Goal: Complete application form: Complete application form

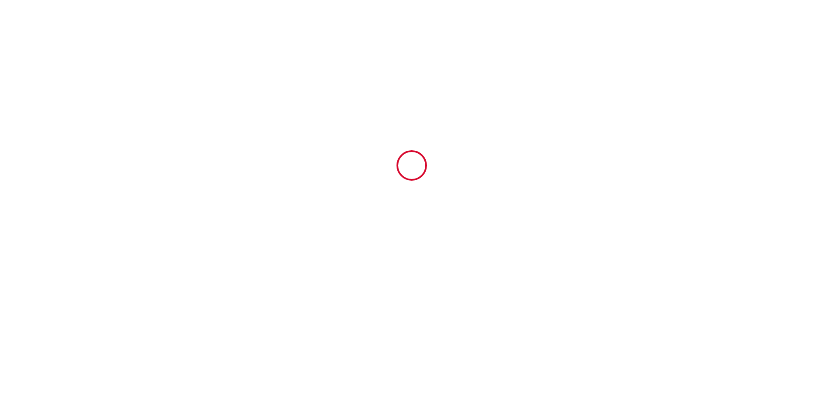
type input "6715842"
type input "[PERSON_NAME] [GEOGRAPHIC_DATA] [GEOGRAPHIC_DATA] Parking Un-Séjour-à-Part"
type input "[STREET_ADDRESS][PERSON_NAME]"
type input "57070"
type input "[GEOGRAPHIC_DATA]"
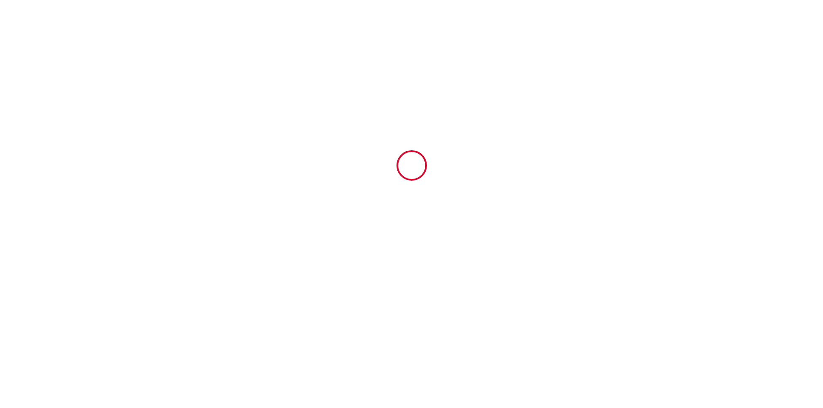
type input "[GEOGRAPHIC_DATA]"
type input "[DATE]"
type input "1"
type input "0"
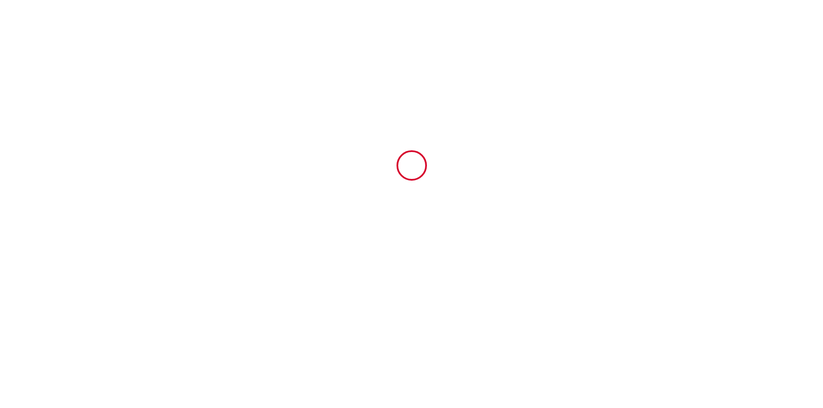
type input "150"
type input "518.6"
type input "Société"
type input "TAN"
type input "86 rue Jean Burger"
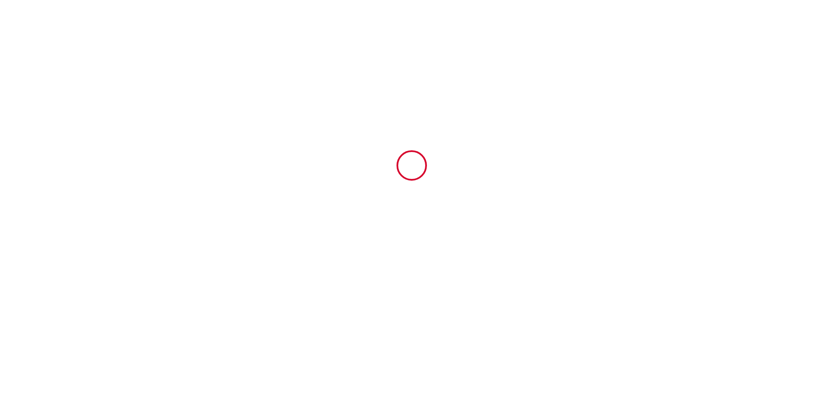
type input "57070"
type input "SAINT-JULIEN-LÈS-METZ"
type input "France"
type input "s.rochefolle@gmail.com"
type input "MARIE CLAIRE"
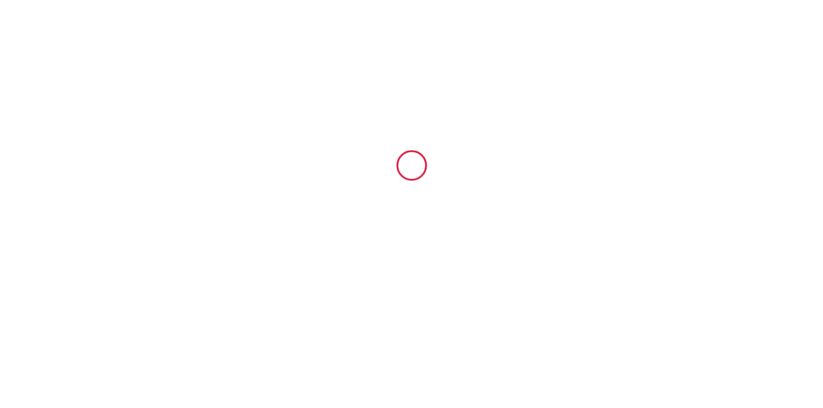
type input "ALFAGAINE"
type input "9 rue principale"
type input "57320"
type input "CHATEAU-ROUGE"
type input "malfag.375387@guest.booking.com"
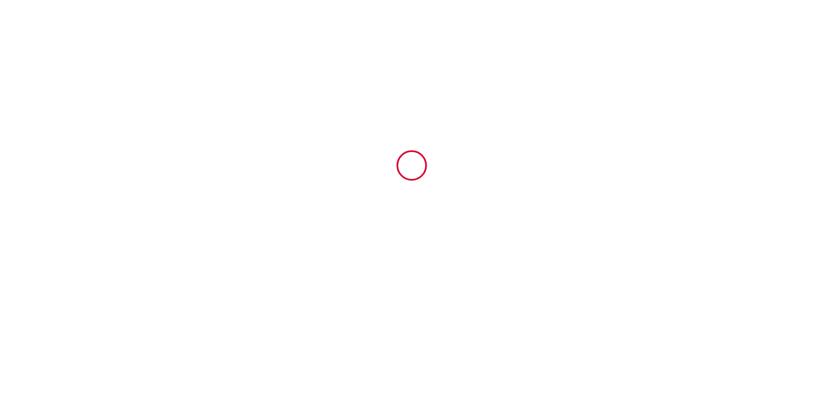
type input "+33 6 80 73 23 37"
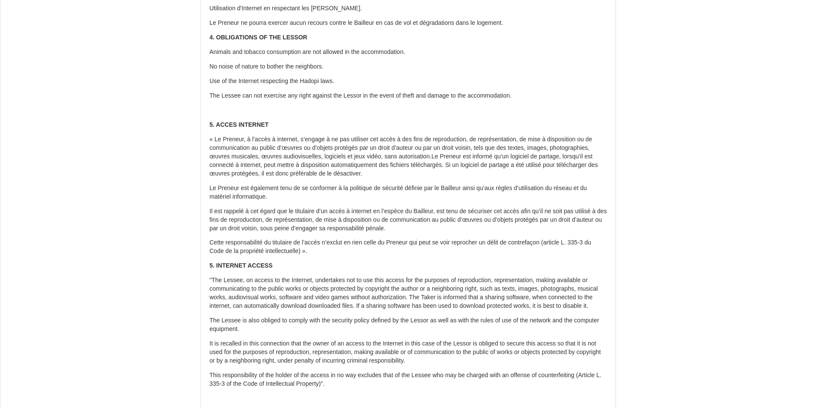
scroll to position [300, 0]
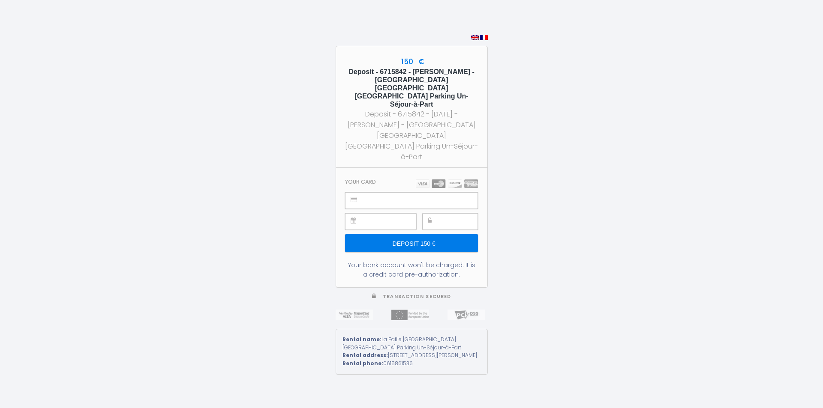
click at [438, 213] on div at bounding box center [450, 221] width 55 height 17
click at [433, 234] on input "Deposit 150 €" at bounding box center [411, 243] width 132 height 18
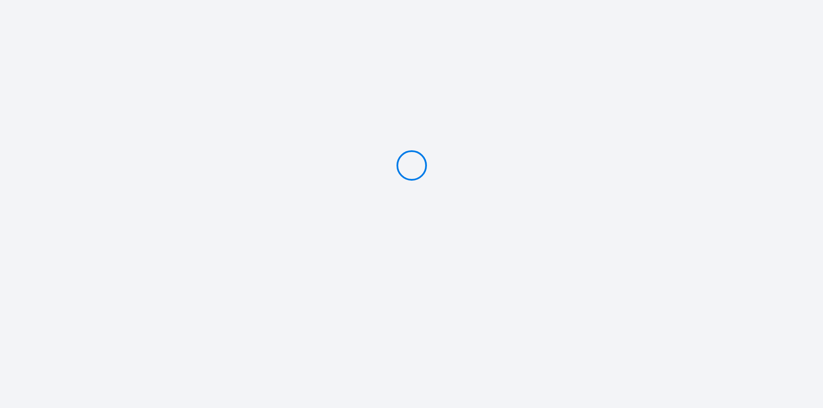
type input "Deposit 150 €"
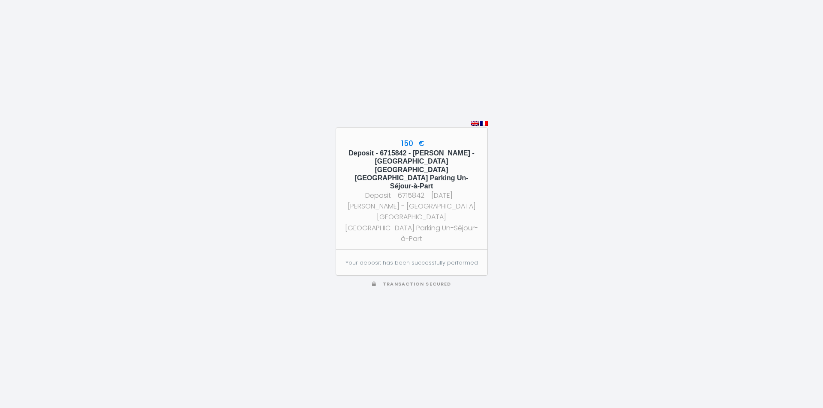
click at [485, 126] on img at bounding box center [484, 123] width 8 height 5
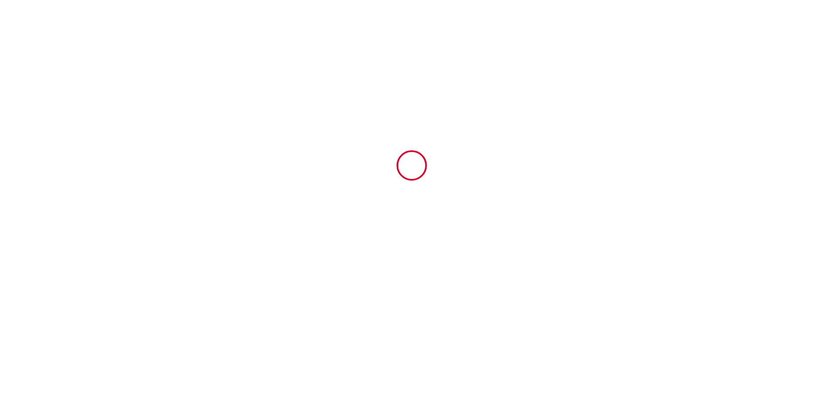
type input "6715842"
type input "[PERSON_NAME] [GEOGRAPHIC_DATA] [GEOGRAPHIC_DATA] Parking Un-Séjour-à-Part"
type input "[STREET_ADDRESS][PERSON_NAME]"
type input "57070"
type input "[GEOGRAPHIC_DATA]"
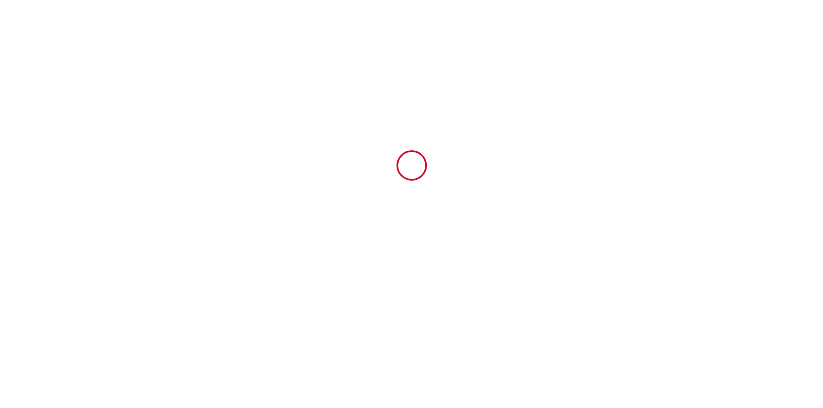
type input "[GEOGRAPHIC_DATA]"
type input "[DATE]"
type input "1"
type input "0"
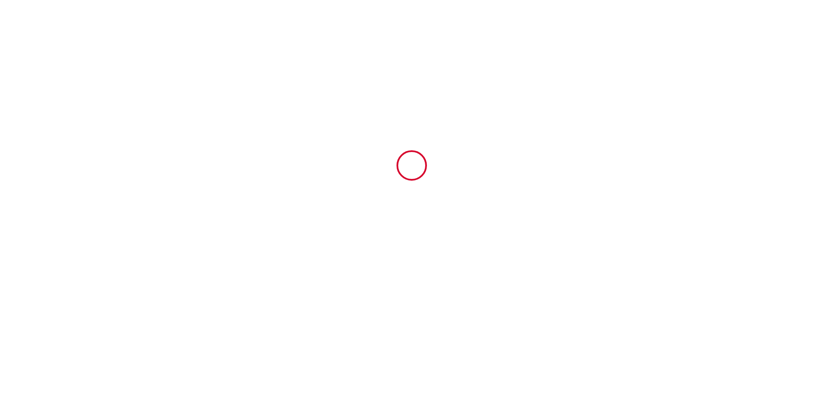
type input "150"
type input "518.6"
type input "Société"
type input "TAN"
type input "[STREET_ADDRESS][PERSON_NAME]"
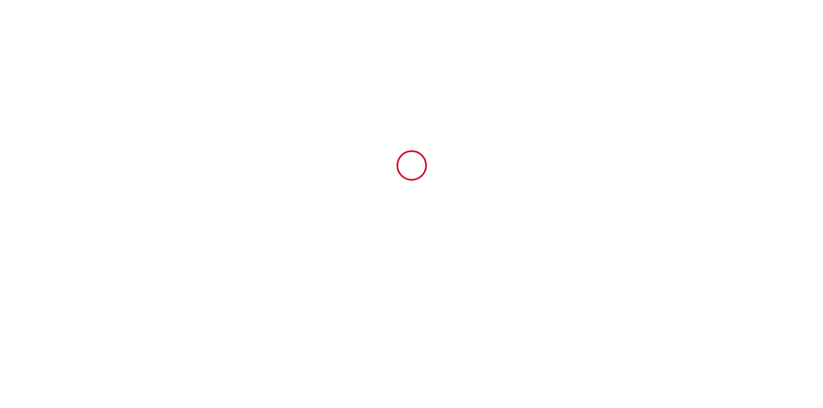
type input "57070"
type input "[GEOGRAPHIC_DATA][PERSON_NAME]"
type input "[GEOGRAPHIC_DATA]"
type input "[EMAIL_ADDRESS][DOMAIN_NAME]"
type input "[PERSON_NAME] [PERSON_NAME]"
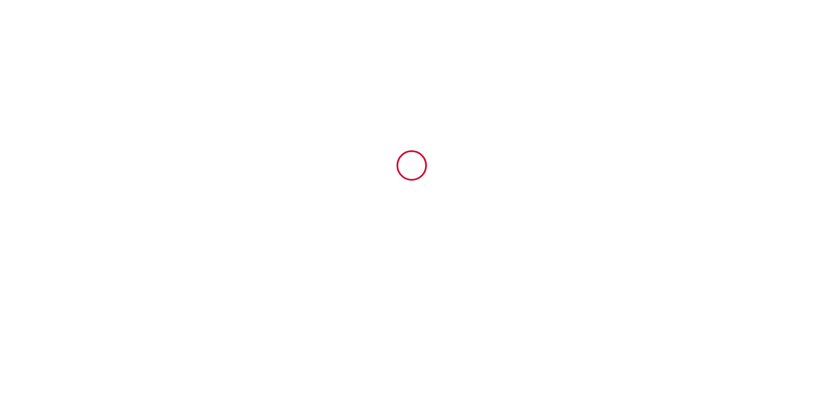
type input "ALFAGAINE"
type input "[STREET_ADDRESS]"
type input "57320"
type input "CHATEAU-ROUGE"
type input "[EMAIL_ADDRESS][DOMAIN_NAME]"
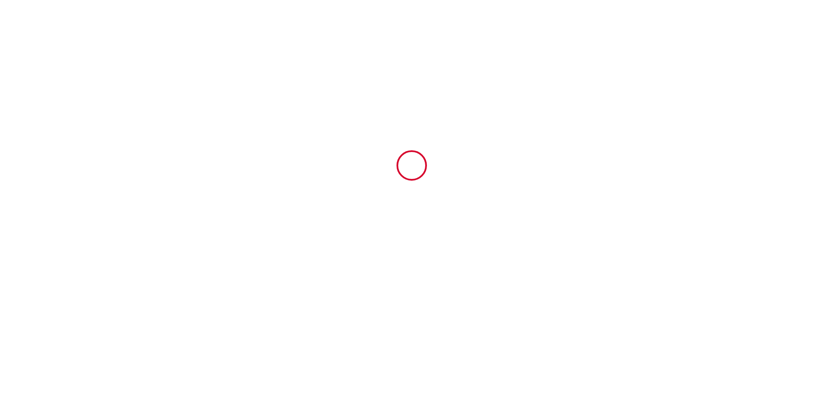
type input "[PHONE_NUMBER]"
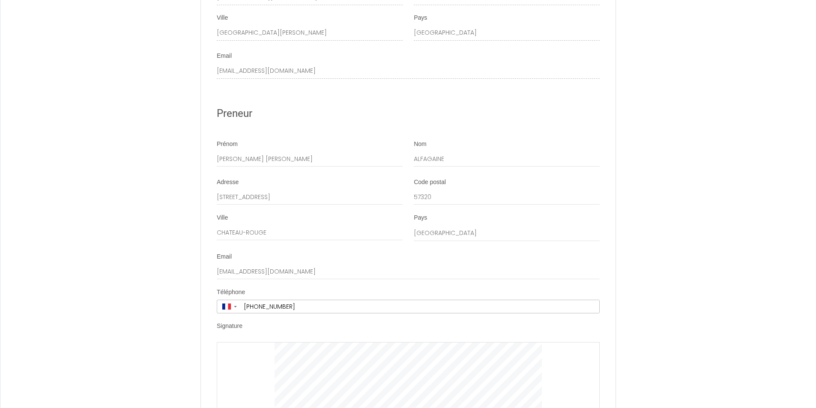
scroll to position [1686, 0]
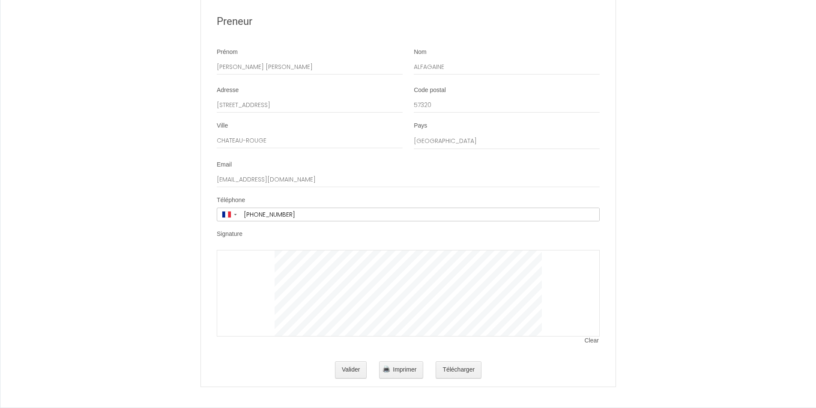
click at [260, 274] on div at bounding box center [408, 293] width 383 height 87
click at [349, 369] on button "Valider" at bounding box center [351, 370] width 32 height 17
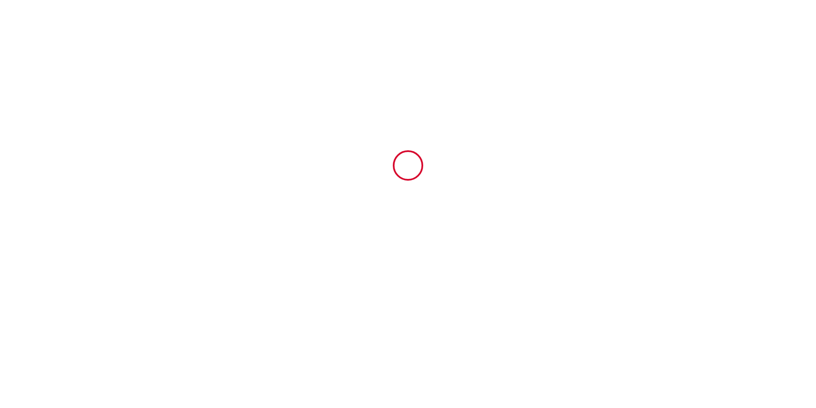
scroll to position [0, 0]
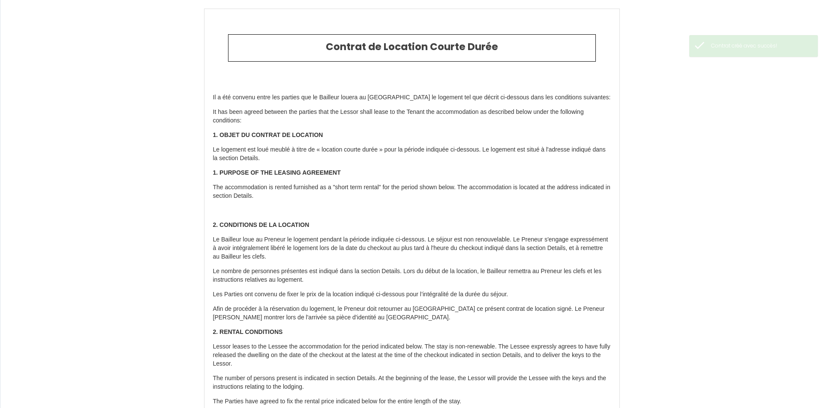
type input "21.6"
type input "30"
type input "432"
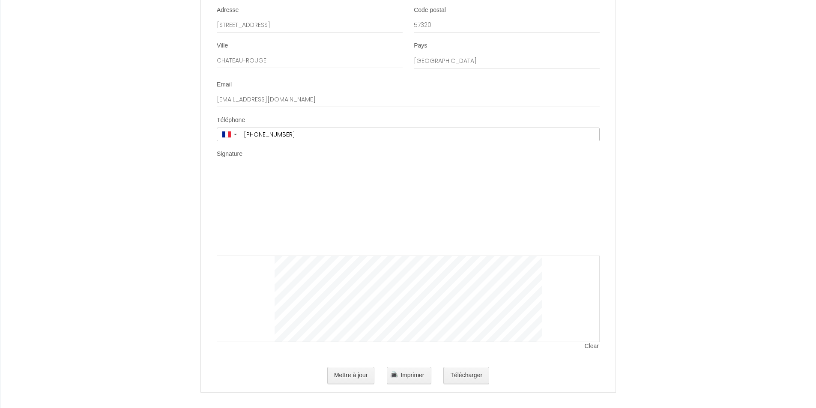
scroll to position [1771, 0]
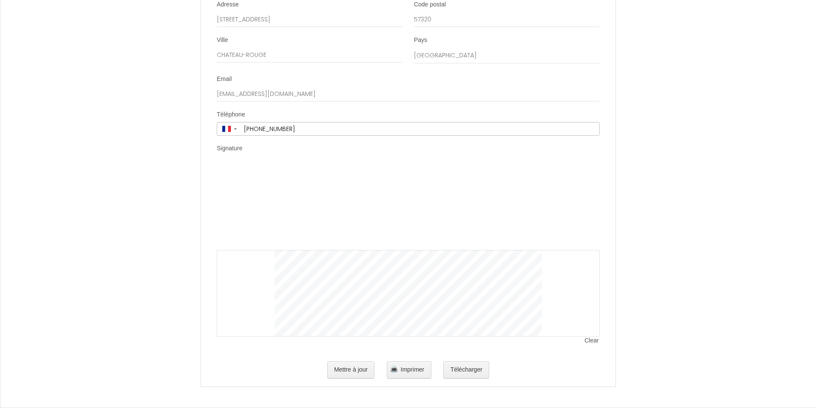
click at [252, 159] on li "Signature Clear" at bounding box center [408, 249] width 414 height 210
click at [401, 371] on span "Imprimer" at bounding box center [413, 369] width 24 height 7
click at [351, 370] on button "Mettre à jour" at bounding box center [351, 370] width 48 height 17
click at [350, 194] on img at bounding box center [408, 208] width 267 height 86
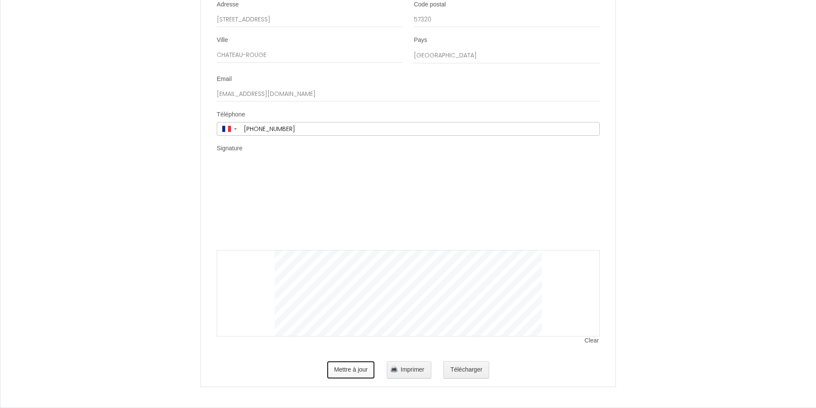
click at [358, 372] on button "Mettre à jour" at bounding box center [351, 370] width 48 height 17
